Goal: Task Accomplishment & Management: Use online tool/utility

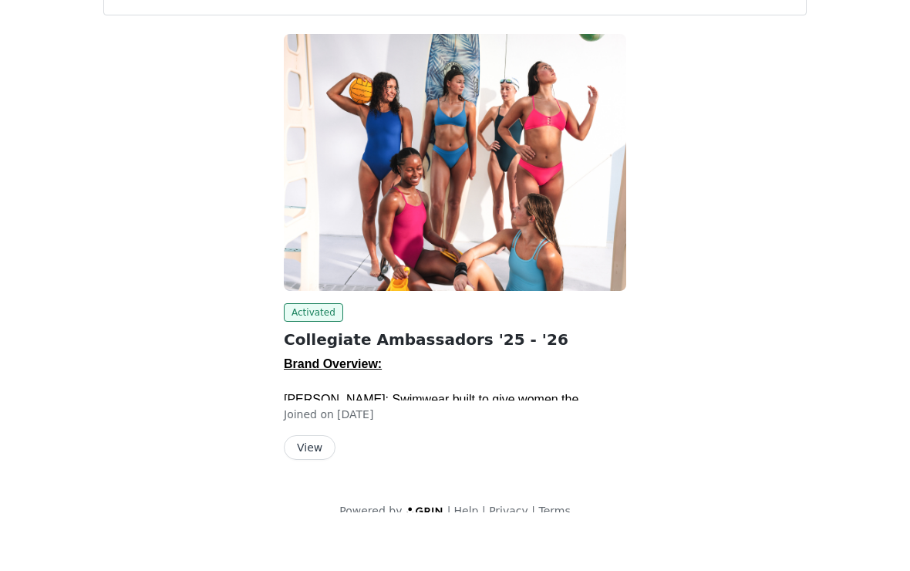
scroll to position [43, 0]
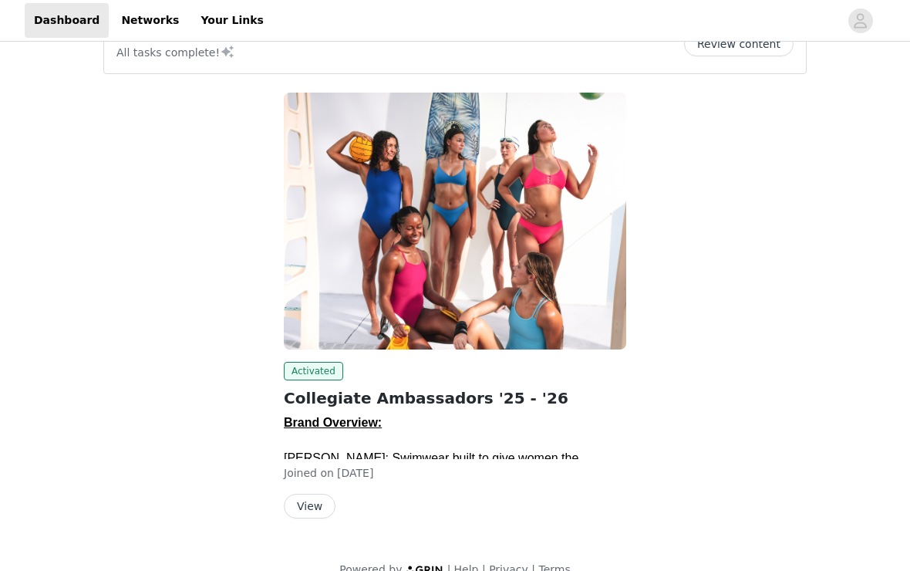
click at [315, 499] on button "View" at bounding box center [310, 506] width 52 height 25
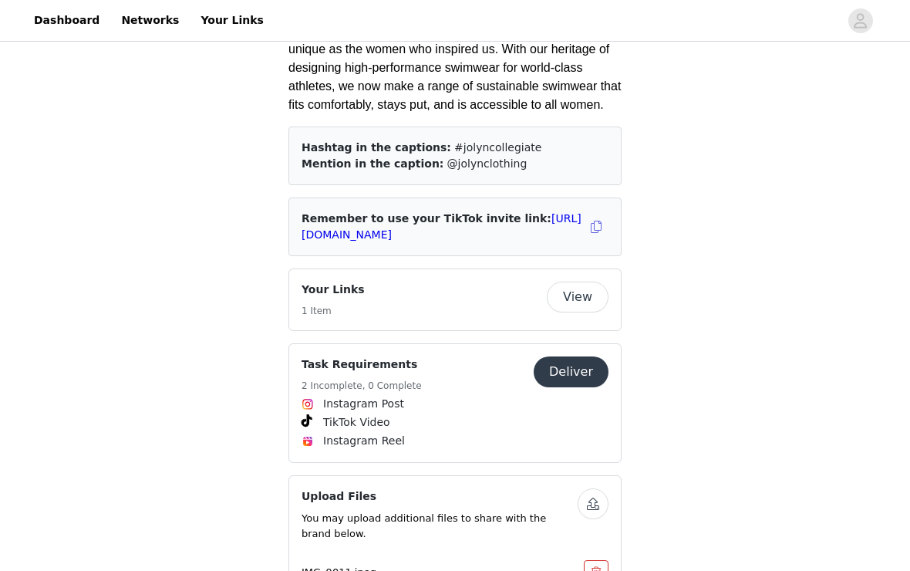
scroll to position [816, 0]
click at [588, 356] on button "Deliver" at bounding box center [571, 371] width 75 height 31
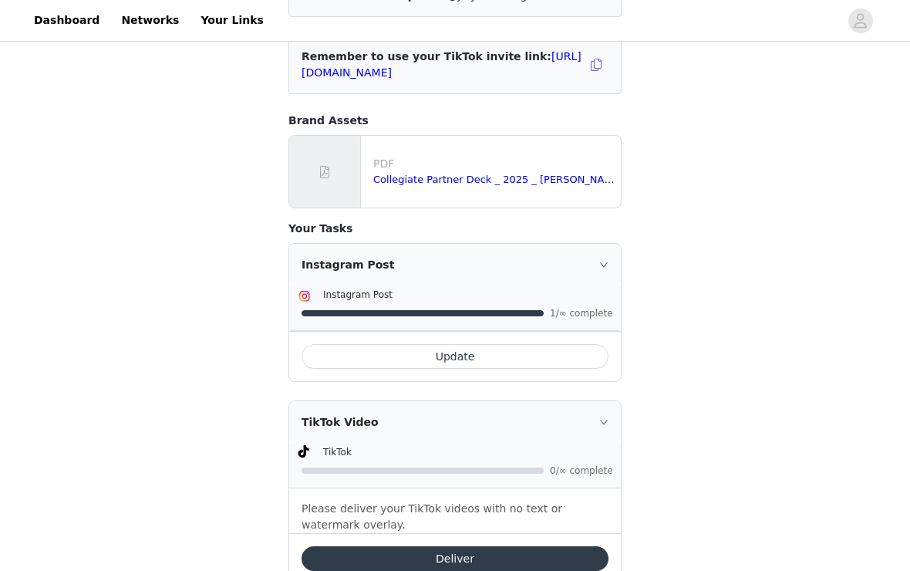
scroll to position [235, 0]
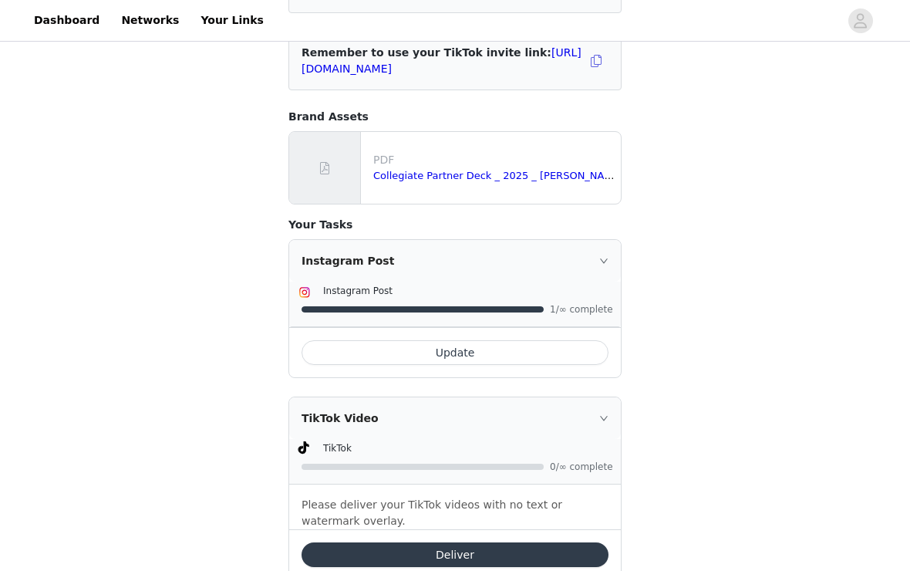
click at [561, 349] on button "Update" at bounding box center [454, 353] width 307 height 25
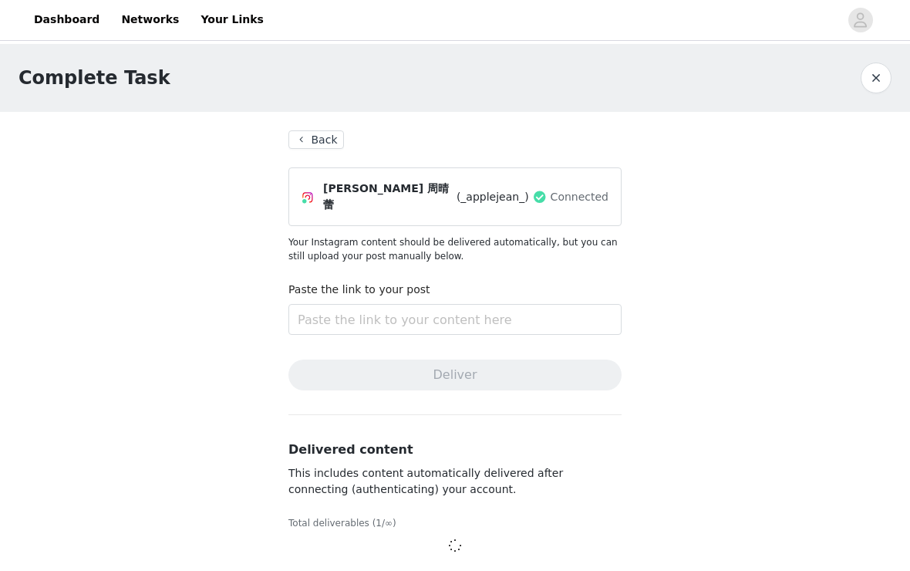
scroll to position [1, 0]
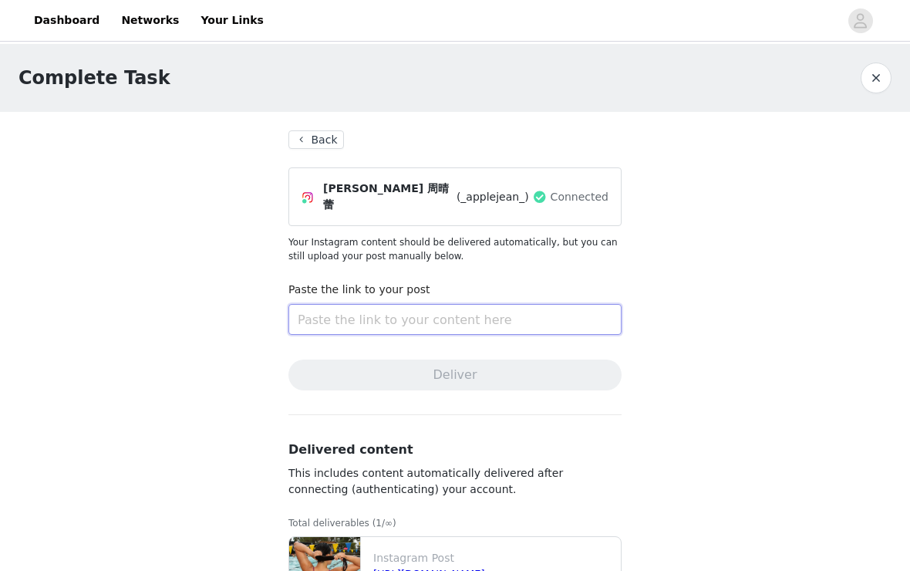
click at [467, 311] on input "text" at bounding box center [454, 319] width 333 height 31
click at [386, 304] on input "text" at bounding box center [454, 319] width 333 height 31
click at [539, 305] on input "text" at bounding box center [454, 320] width 333 height 31
click at [501, 308] on input "text" at bounding box center [454, 320] width 333 height 31
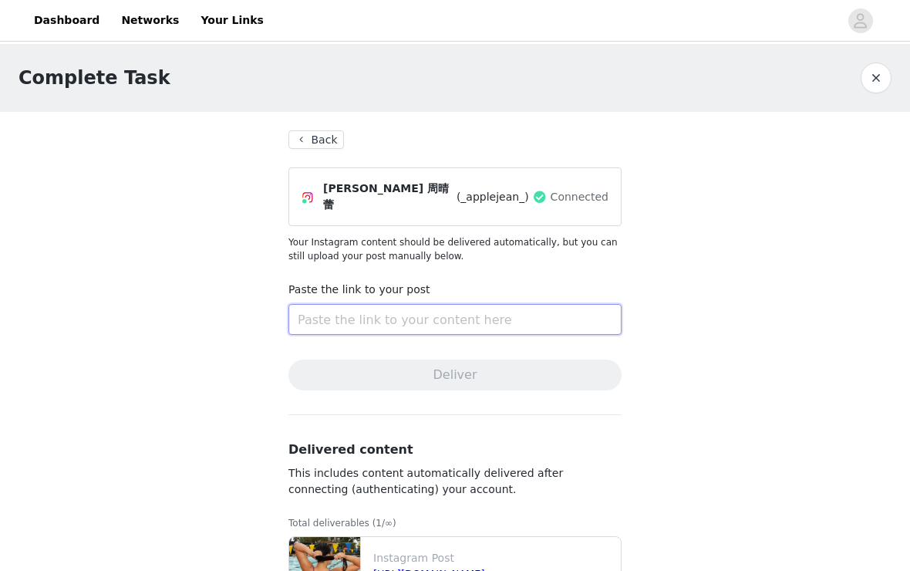
click at [340, 309] on input "text" at bounding box center [454, 320] width 333 height 31
click at [522, 311] on input "text" at bounding box center [454, 320] width 333 height 31
paste input "[URL][DOMAIN_NAME]"
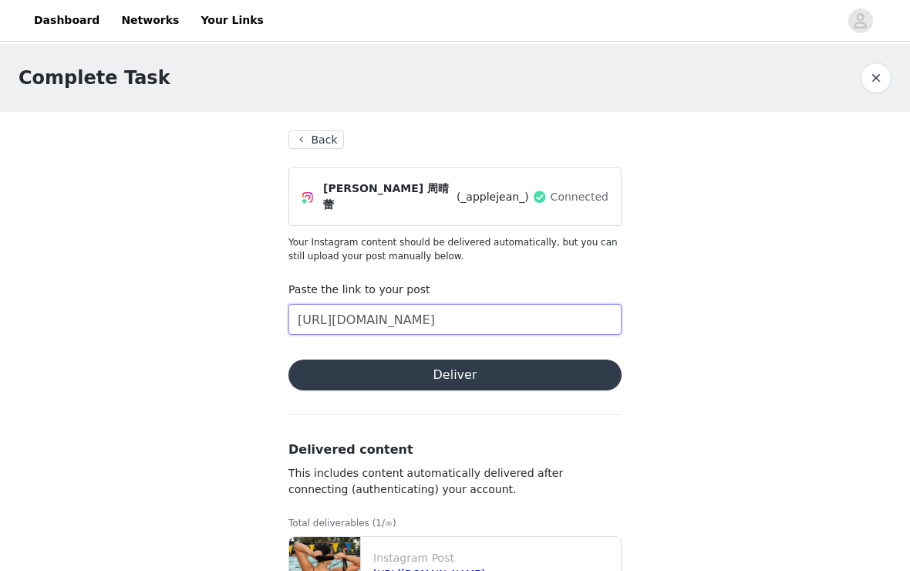
type input "[URL][DOMAIN_NAME]"
click at [520, 366] on button "Deliver" at bounding box center [454, 375] width 333 height 31
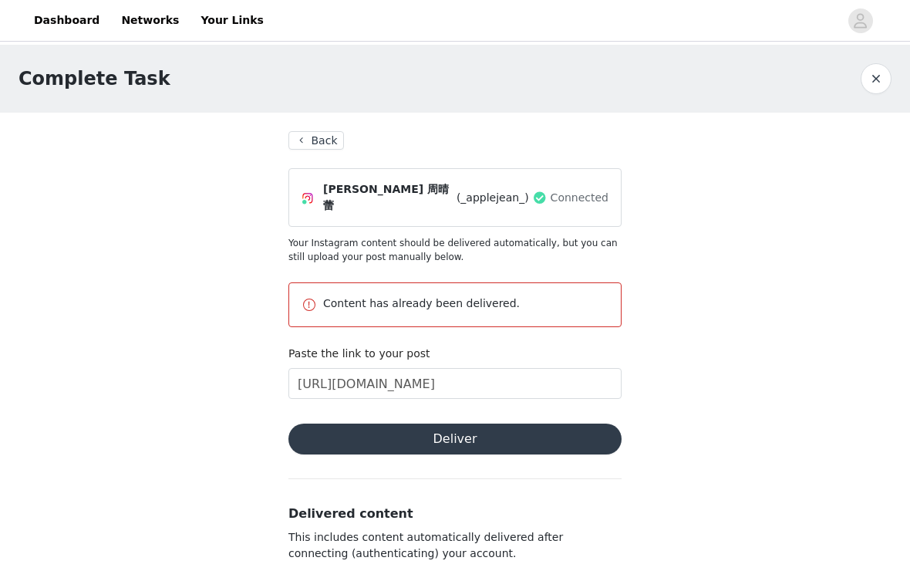
click at [308, 134] on button "Back" at bounding box center [316, 140] width 56 height 19
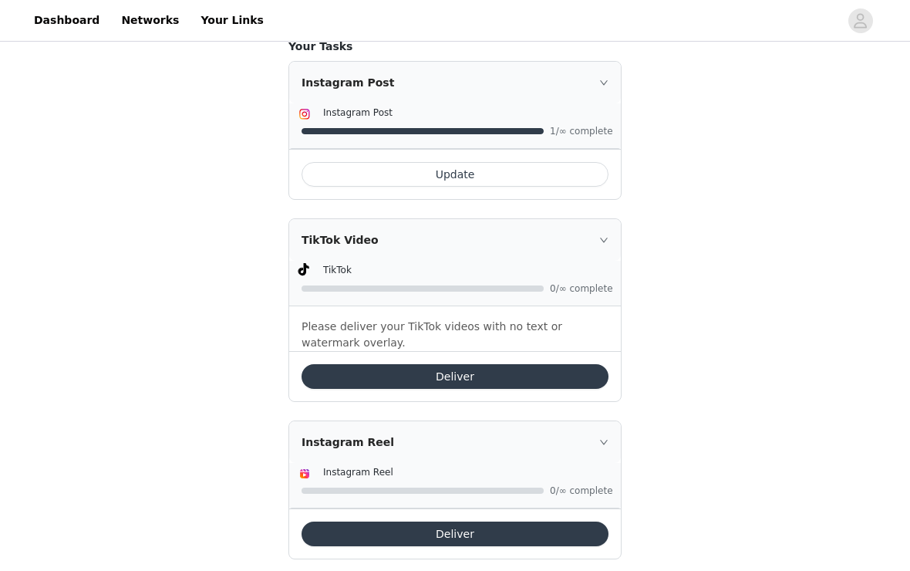
scroll to position [414, 0]
